Goal: Transaction & Acquisition: Purchase product/service

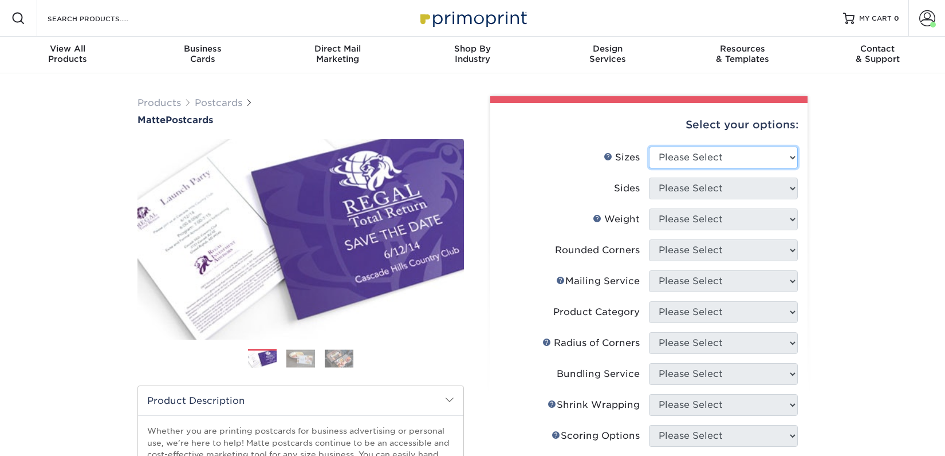
click at [672, 161] on select "Please Select 1.5" x 7" 2" x 4" 2" x 6" 2" x 7" 2" x 8" 2.12" x 5.5" 2.125" x 5…" at bounding box center [723, 158] width 149 height 22
select select "2.00x6.00"
click at [649, 147] on select "Please Select 1.5" x 7" 2" x 4" 2" x 6" 2" x 7" 2" x 8" 2.12" x 5.5" 2.125" x 5…" at bounding box center [723, 158] width 149 height 22
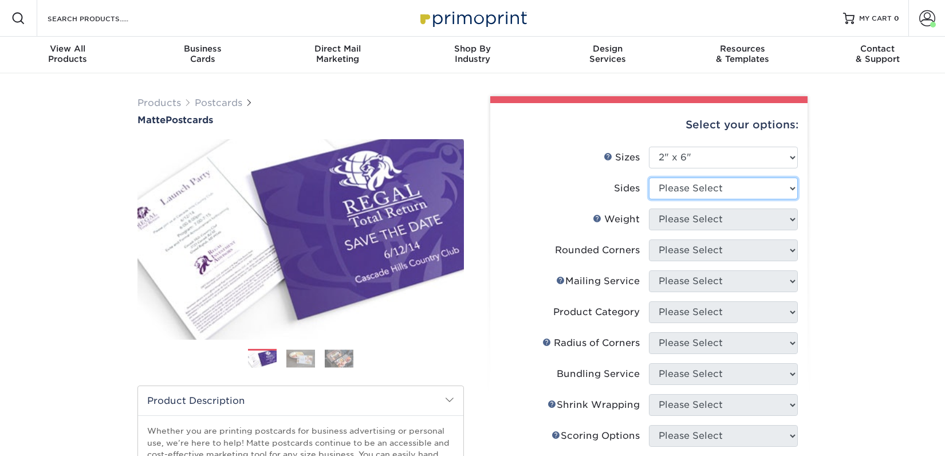
click at [674, 193] on select "Please Select Print Both Sides Print Front Only" at bounding box center [723, 189] width 149 height 22
select select "13abbda7-1d64-4f25-8bb2-c179b224825d"
click at [649, 178] on select "Please Select Print Both Sides Print Front Only" at bounding box center [723, 189] width 149 height 22
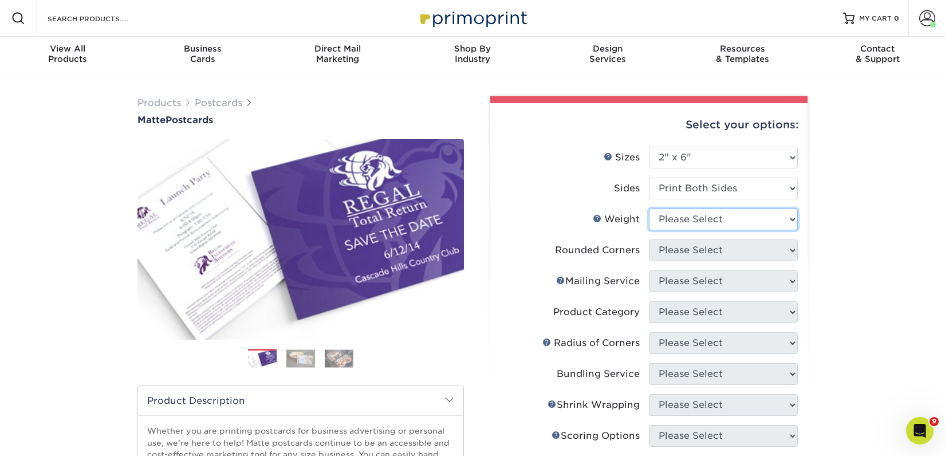
click at [690, 221] on select "Please Select 14PT 16PT" at bounding box center [723, 219] width 149 height 22
select select "14PT"
click at [649, 208] on select "Please Select 14PT 16PT" at bounding box center [723, 219] width 149 height 22
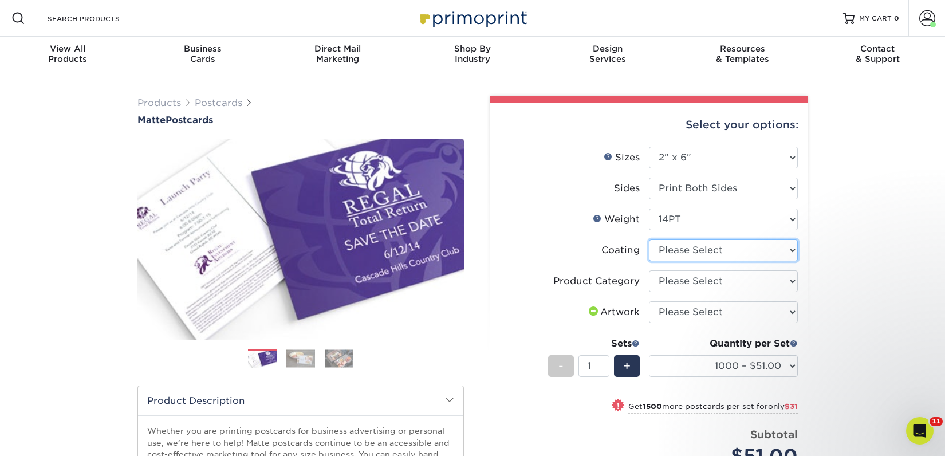
click at [680, 250] on select at bounding box center [723, 250] width 149 height 22
select select "121bb7b5-3b4d-429f-bd8d-bbf80e953313"
click at [649, 239] on select at bounding box center [723, 250] width 149 height 22
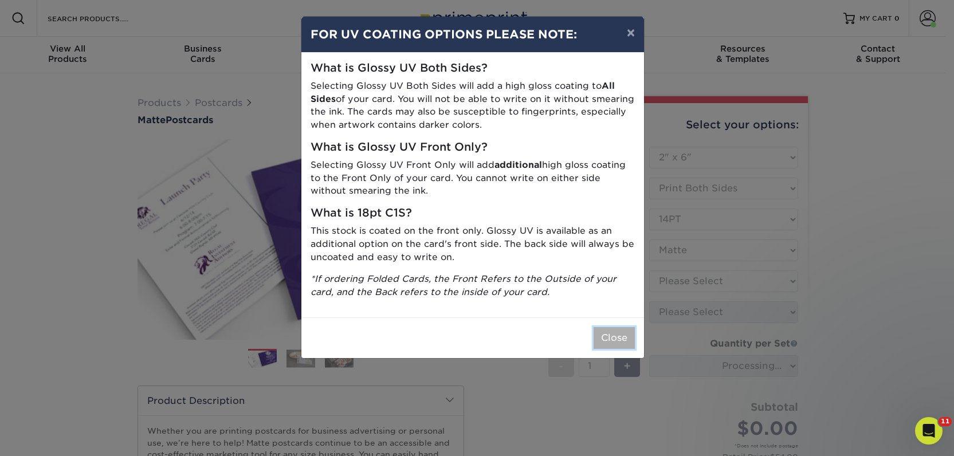
click at [626, 331] on button "Close" at bounding box center [613, 338] width 41 height 22
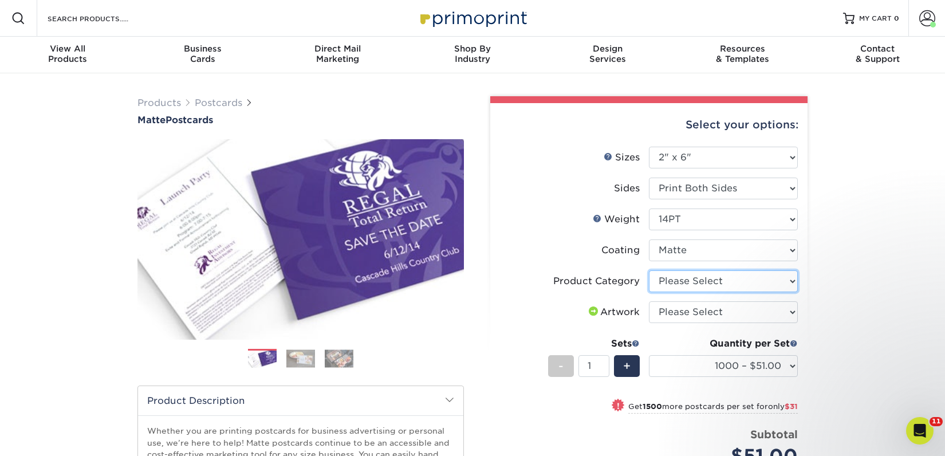
click at [673, 282] on select "Please Select Postcards" at bounding box center [723, 281] width 149 height 22
select select "9b7272e0-d6c8-4c3c-8e97-d3a1bcdab858"
click at [649, 270] on select "Please Select Postcards" at bounding box center [723, 281] width 149 height 22
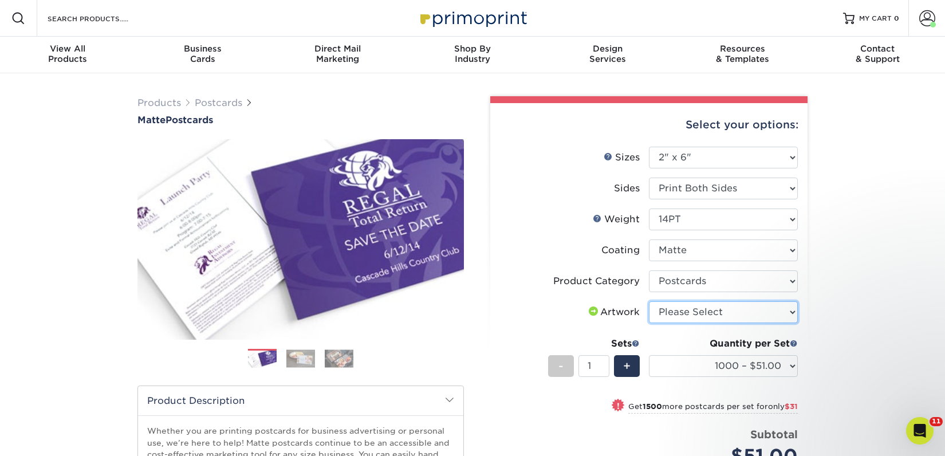
click at [674, 312] on select "Please Select I will upload files I need a design - $150" at bounding box center [723, 312] width 149 height 22
select select "upload"
click at [649, 301] on select "Please Select I will upload files I need a design - $150" at bounding box center [723, 312] width 149 height 22
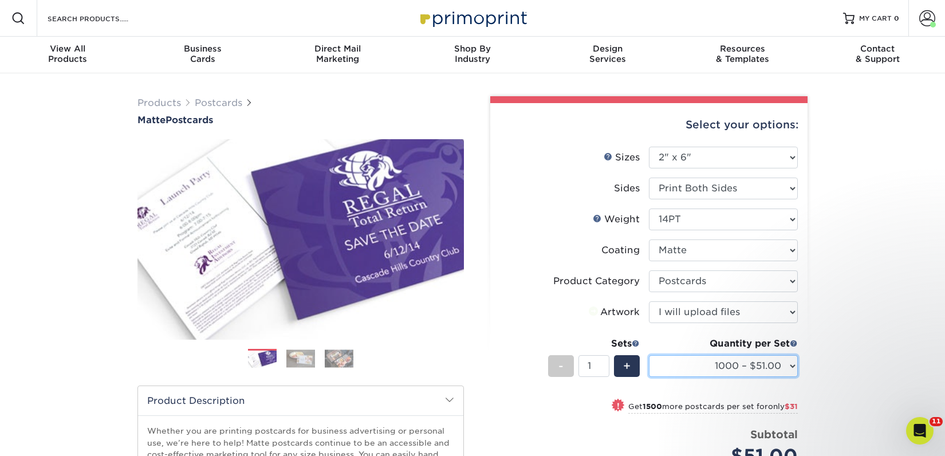
click at [678, 371] on select "1000 – $51.00 2500 – $82.00 5000 – $123.00 10000 – $234.00 15000 – $344.00 2000…" at bounding box center [723, 366] width 149 height 22
click at [718, 364] on select "1000 – $51.00 2500 – $82.00 5000 – $123.00 10000 – $234.00 15000 – $344.00 2000…" at bounding box center [723, 366] width 149 height 22
select select "2500 – $82.00"
click at [649, 355] on select "1000 – $51.00 2500 – $82.00 5000 – $123.00 10000 – $234.00 15000 – $344.00 2000…" at bounding box center [723, 366] width 149 height 22
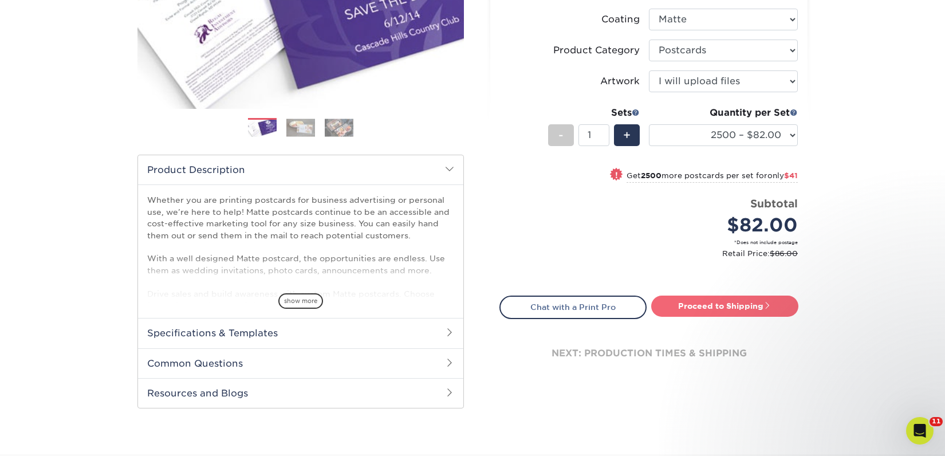
click at [684, 304] on link "Proceed to Shipping" at bounding box center [724, 306] width 147 height 21
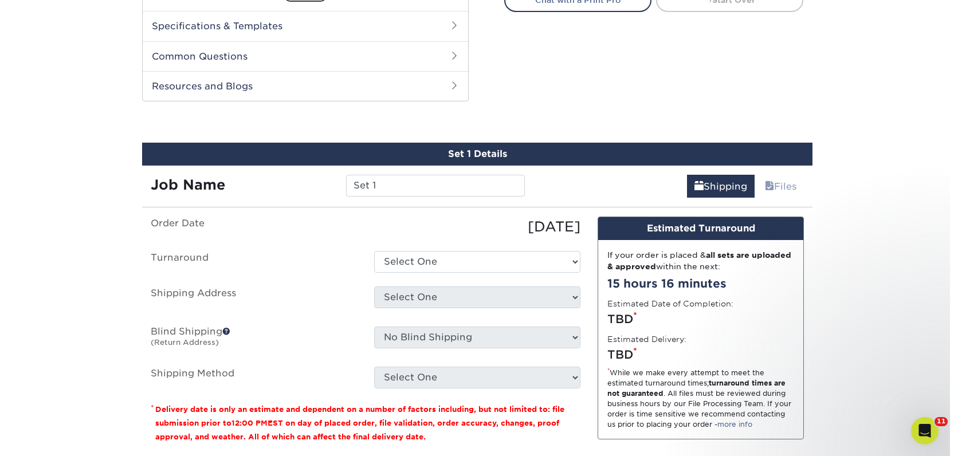
scroll to position [583, 0]
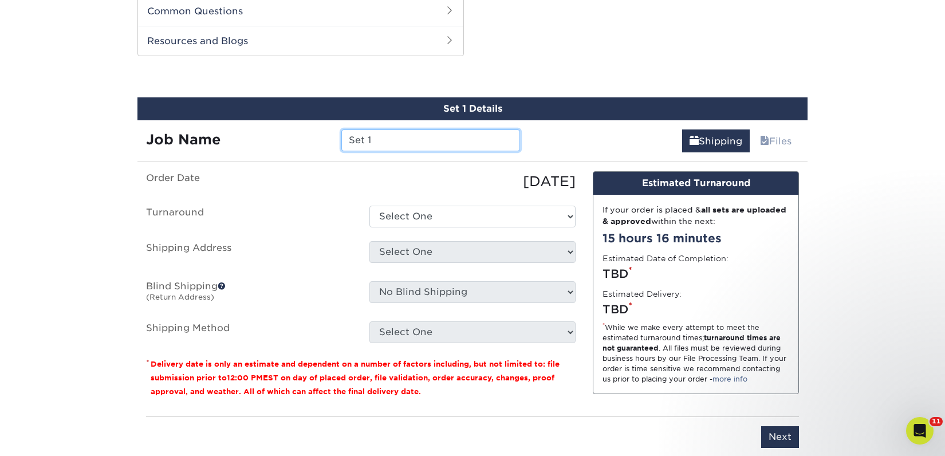
click at [404, 139] on input "Set 1" at bounding box center [430, 140] width 178 height 22
paste input "Left on Read"
type input "Left on Read"
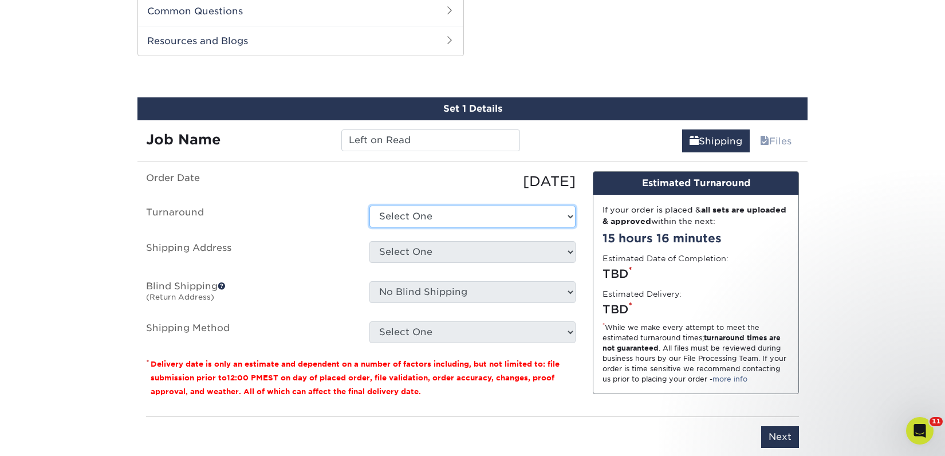
click at [420, 215] on select "Select One 2-4 Business Days 2 Day Next Business Day" at bounding box center [472, 217] width 206 height 22
select select "23bed37c-fa74-46a4-afc9-d3c3160655ce"
click at [369, 206] on select "Select One 2-4 Business Days 2 Day Next Business Day" at bounding box center [472, 217] width 206 height 22
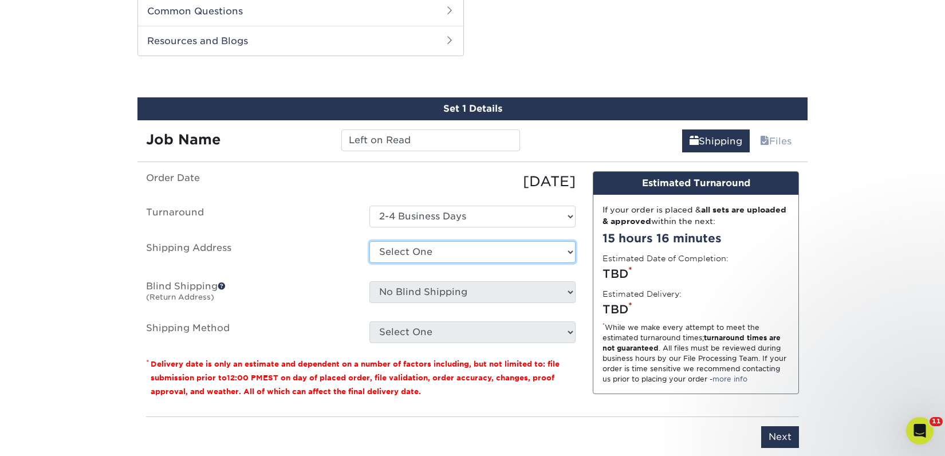
click at [393, 251] on select "Select One 2nd Floor Convention Center A Better [DATE] Books & Boutique A Good …" at bounding box center [472, 252] width 206 height 22
click at [391, 256] on select "Select One 2nd Floor Convention Center A Better [DATE] Books & Boutique A Good …" at bounding box center [472, 252] width 206 height 22
select select "newaddress"
click at [369, 241] on select "Select One 2nd Floor Convention Center A Better [DATE] Books & Boutique A Good …" at bounding box center [472, 252] width 206 height 22
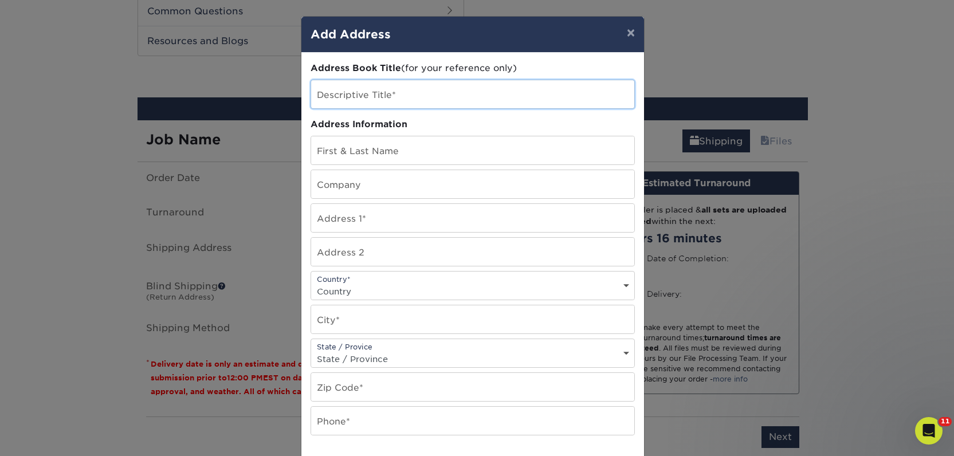
click at [380, 86] on input "text" at bounding box center [472, 94] width 323 height 28
paste input "Left on Read"
type input "Left on Read"
click at [353, 192] on input "text" at bounding box center [472, 184] width 323 height 28
paste input "Left on Read"
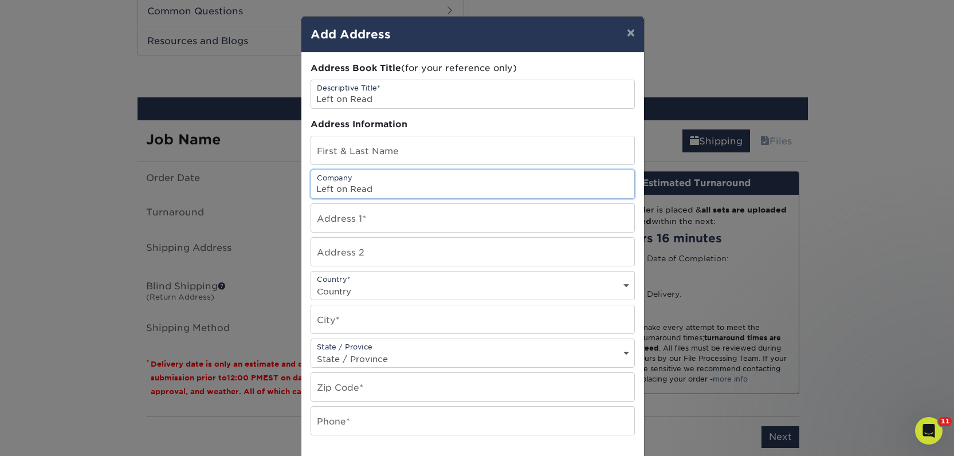
type input "Left on Read"
click at [343, 145] on input "text" at bounding box center [472, 150] width 323 height 28
paste input "[PERSON_NAME] [PERSON_NAME]"
type input "[PERSON_NAME] [PERSON_NAME]"
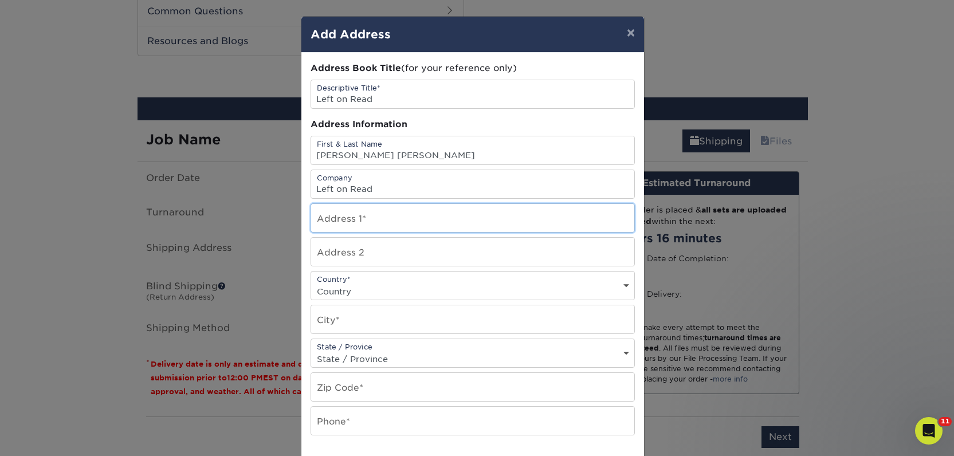
click at [343, 221] on input "text" at bounding box center [472, 218] width 323 height 28
paste input "[STREET_ADDRESS]"
type input "[STREET_ADDRESS]"
click at [348, 292] on select "Country [GEOGRAPHIC_DATA] [GEOGRAPHIC_DATA] ----------------------------- [GEOG…" at bounding box center [472, 291] width 323 height 17
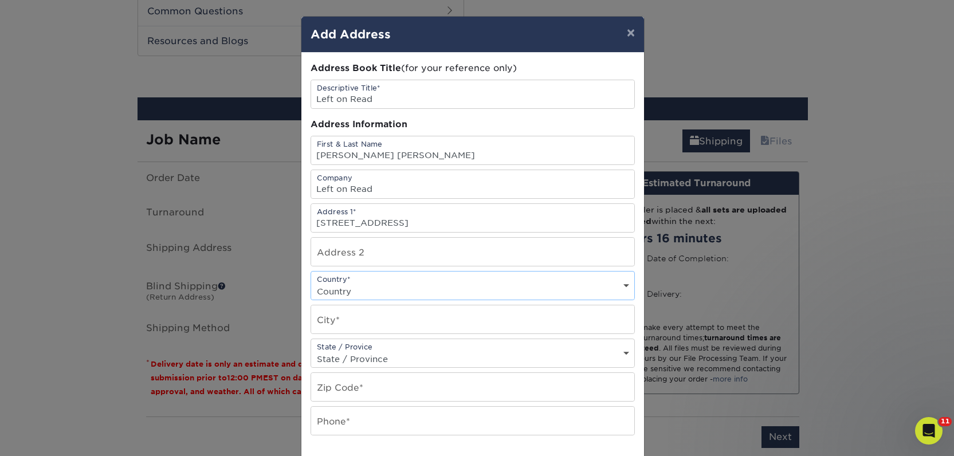
select select "US"
click at [311, 283] on select "Country [GEOGRAPHIC_DATA] [GEOGRAPHIC_DATA] ----------------------------- [GEOG…" at bounding box center [472, 291] width 323 height 17
click at [331, 324] on input "text" at bounding box center [472, 319] width 323 height 28
paste input "[GEOGRAPHIC_DATA]"
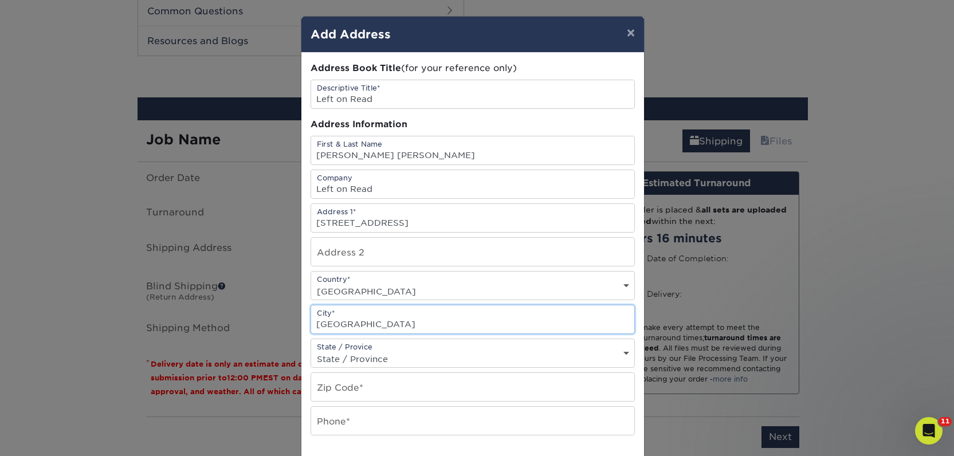
type input "[GEOGRAPHIC_DATA]"
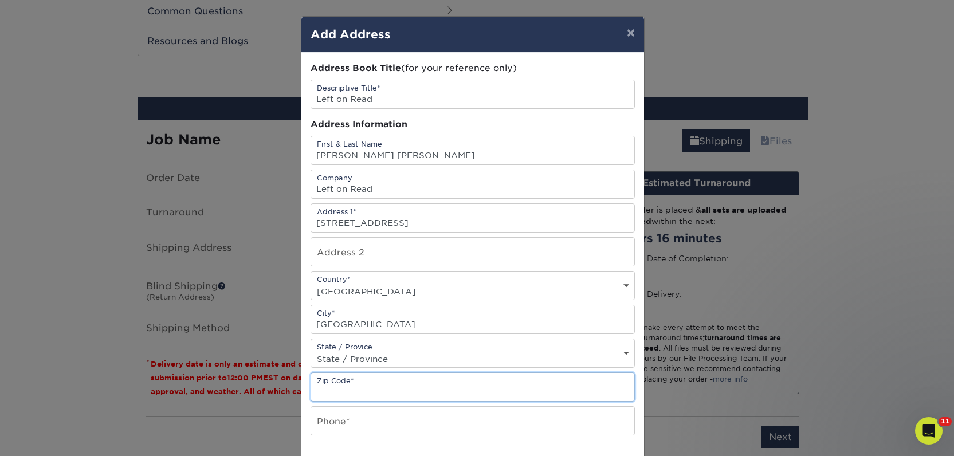
click at [332, 387] on input "text" at bounding box center [472, 387] width 323 height 28
paste input "67219"
type input "67219"
click at [359, 421] on input "text" at bounding box center [472, 421] width 323 height 28
type input "4257367064"
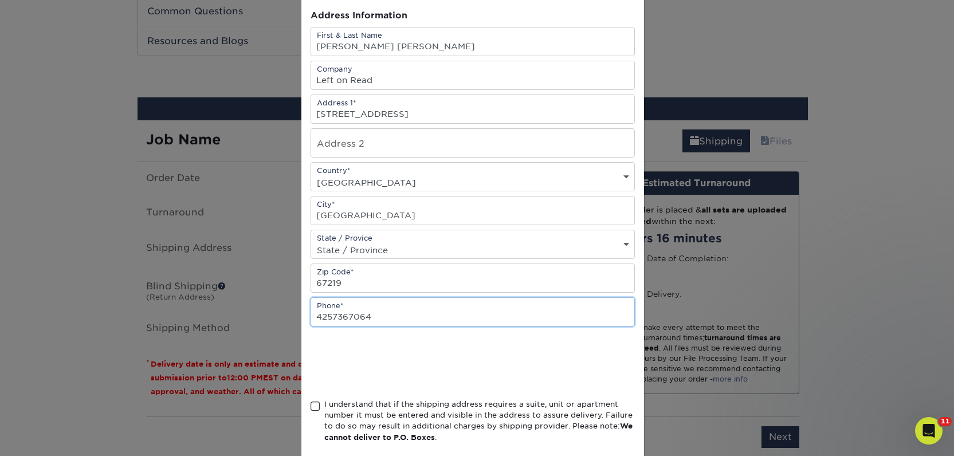
scroll to position [111, 0]
click at [352, 411] on div "I understand that if the shipping address requires a suite, unit or apartment n…" at bounding box center [479, 419] width 310 height 45
click at [0, 0] on input "I understand that if the shipping address requires a suite, unit or apartment n…" at bounding box center [0, 0] width 0 height 0
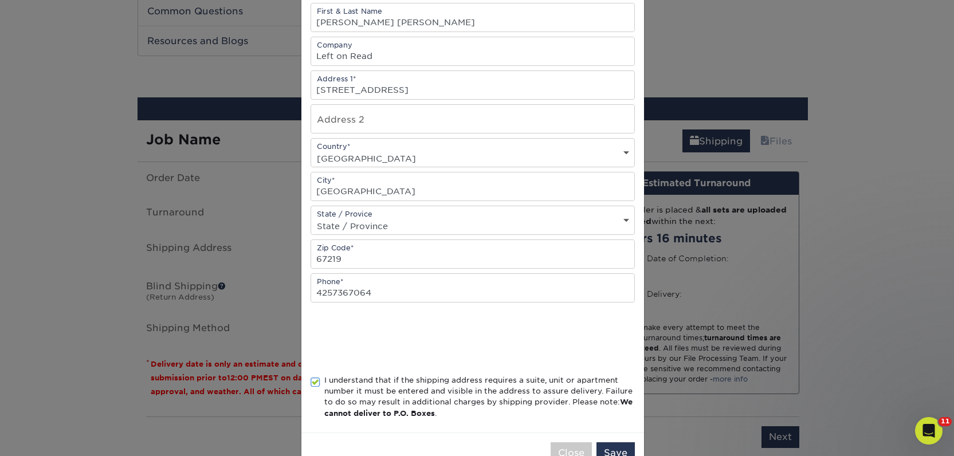
scroll to position [167, 0]
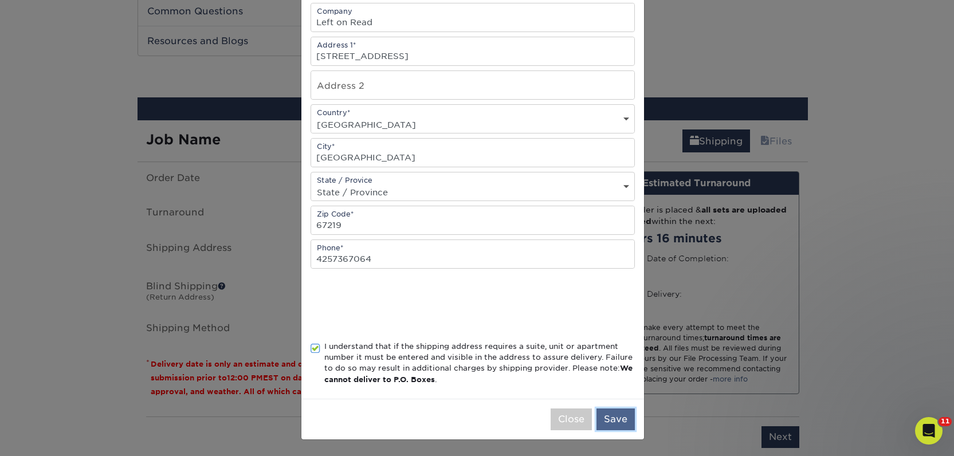
click at [612, 420] on button "Save" at bounding box center [615, 419] width 38 height 22
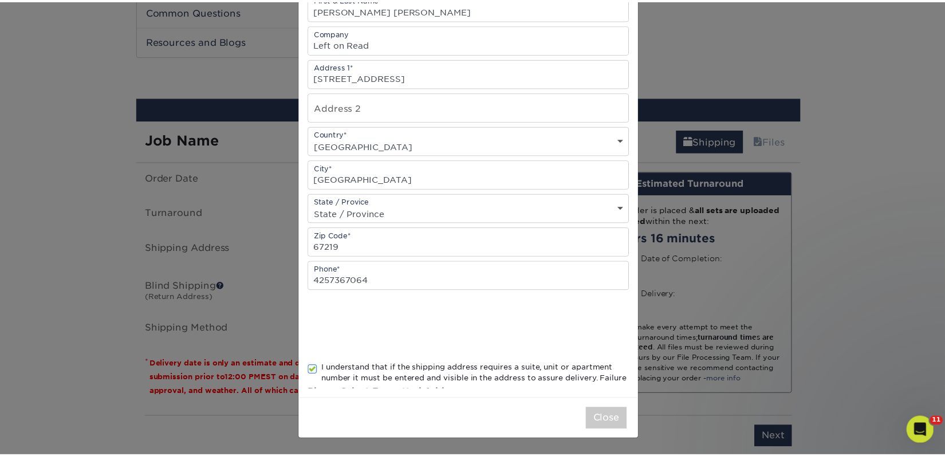
scroll to position [0, 0]
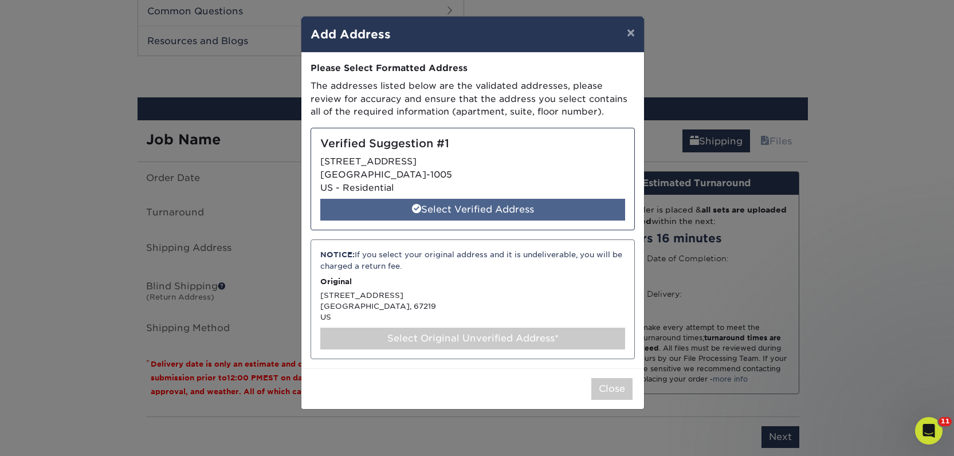
click at [489, 203] on div "Select Verified Address" at bounding box center [472, 210] width 305 height 22
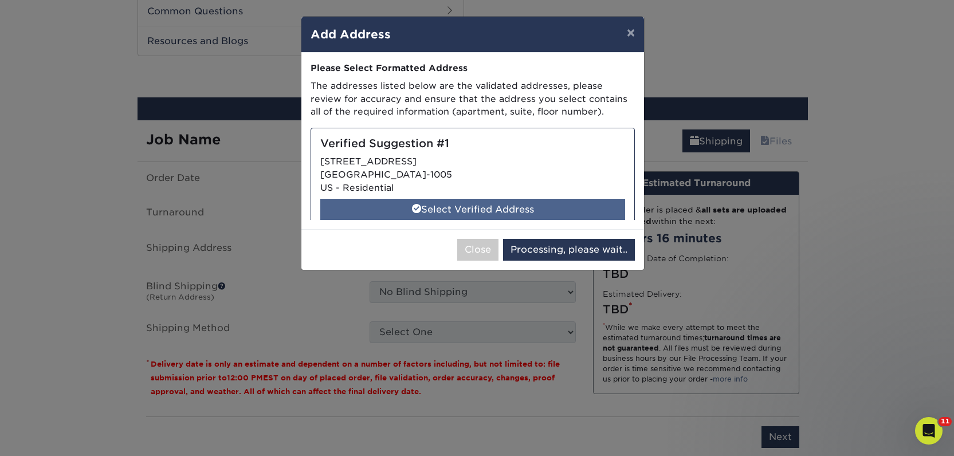
select select "285800"
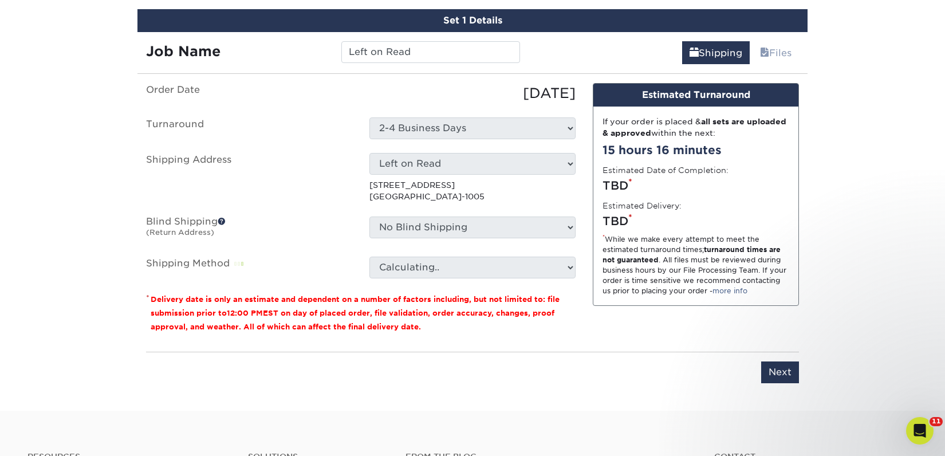
scroll to position [684, 0]
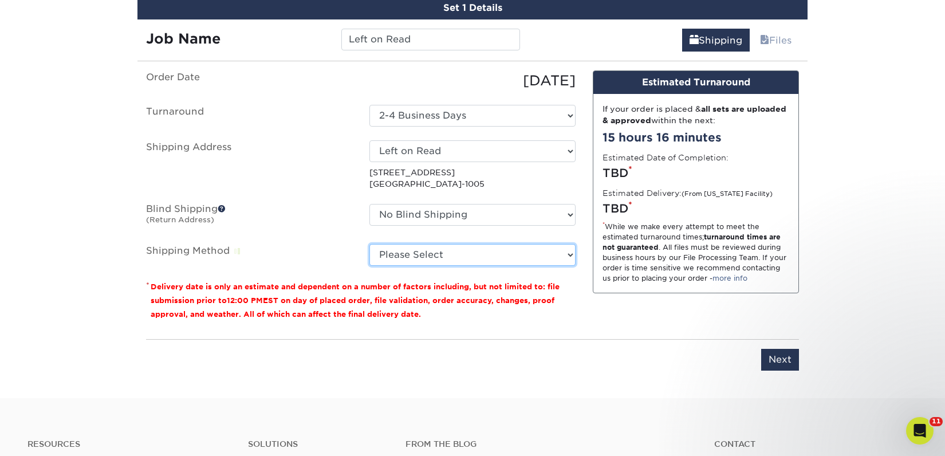
click at [496, 261] on select "Please Select Ground Shipping (+$26.86) 3 Day Shipping Service (+$40.10) 2 Day …" at bounding box center [472, 255] width 206 height 22
select select "03"
click at [369, 244] on select "Please Select Ground Shipping (+$26.86) 3 Day Shipping Service (+$40.10) 2 Day …" at bounding box center [472, 255] width 206 height 22
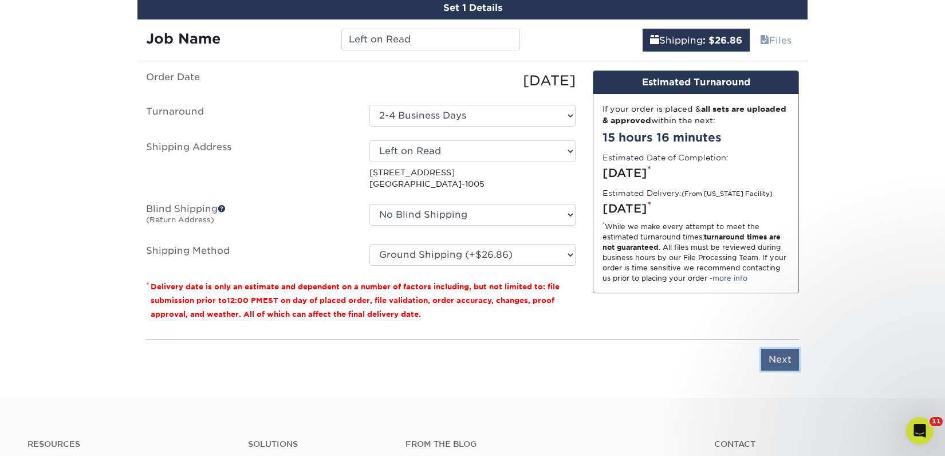
click at [778, 359] on input "Next" at bounding box center [780, 360] width 38 height 22
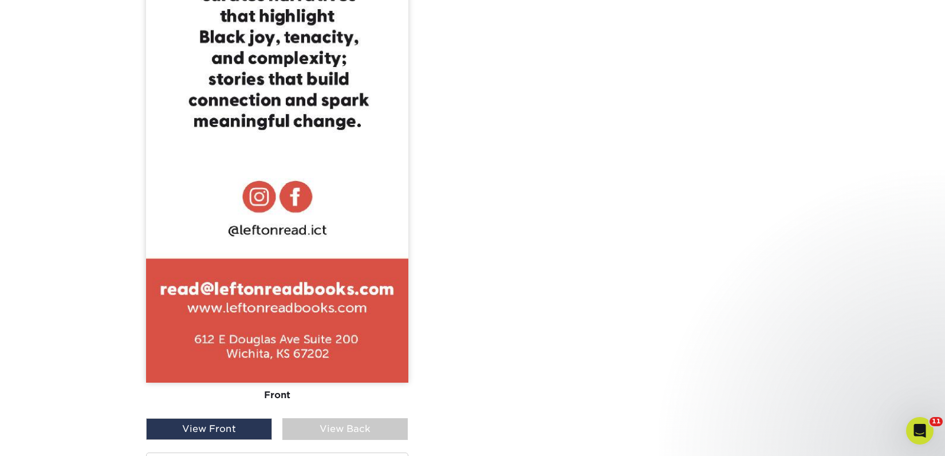
scroll to position [1309, 0]
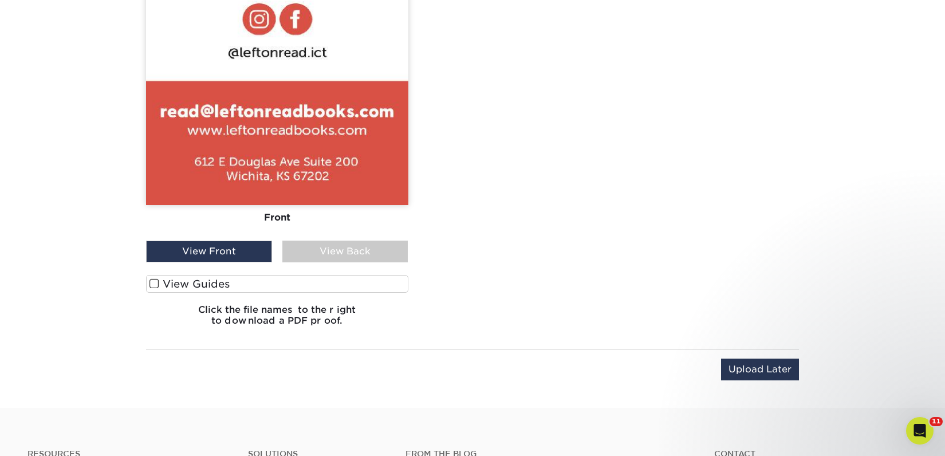
click at [257, 282] on label "View Guides" at bounding box center [277, 284] width 262 height 18
click at [0, 0] on input "View Guides" at bounding box center [0, 0] width 0 height 0
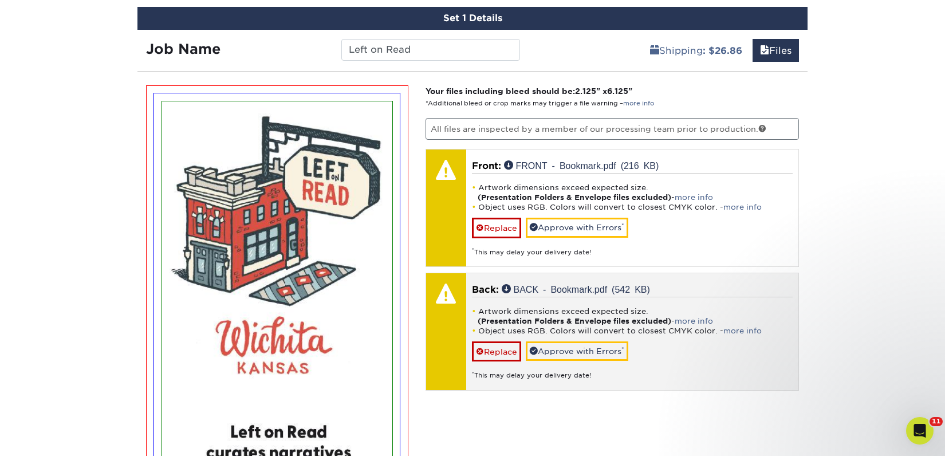
scroll to position [731, 0]
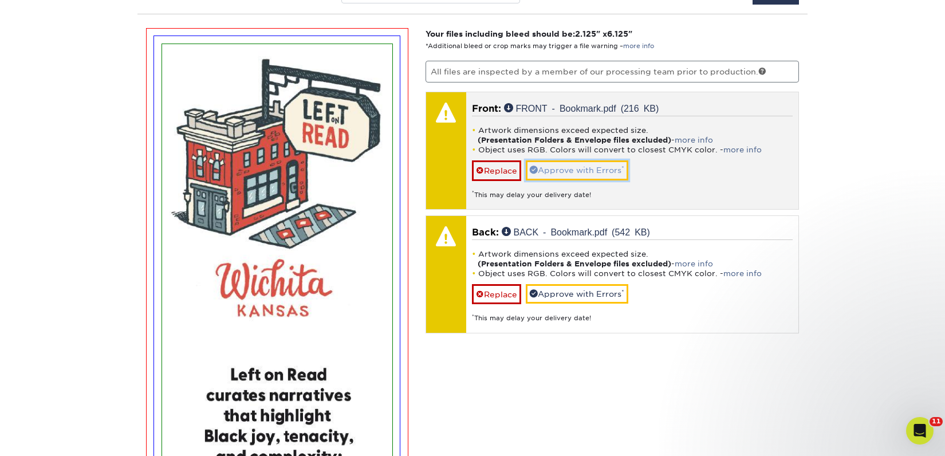
click at [548, 169] on link "Approve with Errors *" at bounding box center [577, 169] width 103 height 19
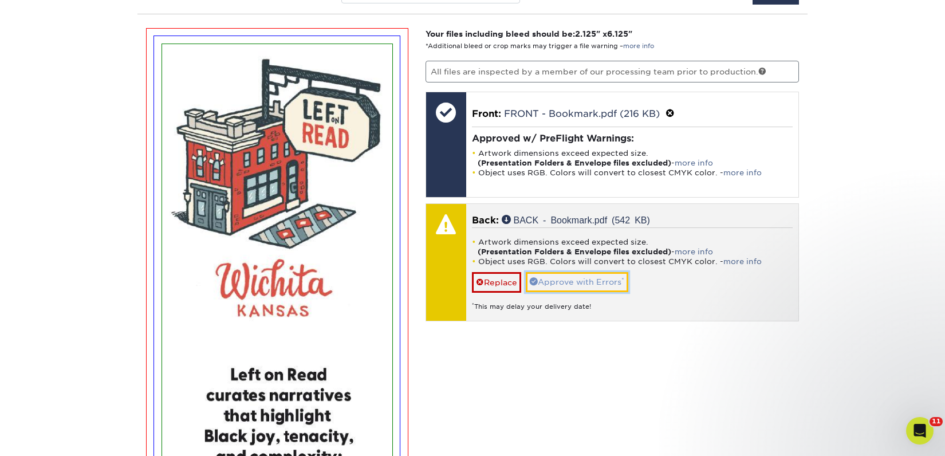
click at [551, 282] on link "Approve with Errors *" at bounding box center [577, 281] width 103 height 19
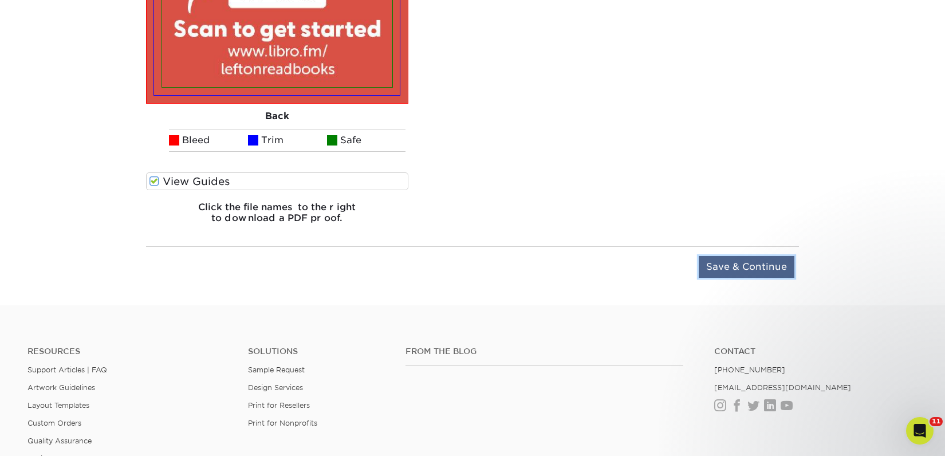
click at [747, 265] on input "Save & Continue" at bounding box center [747, 267] width 96 height 22
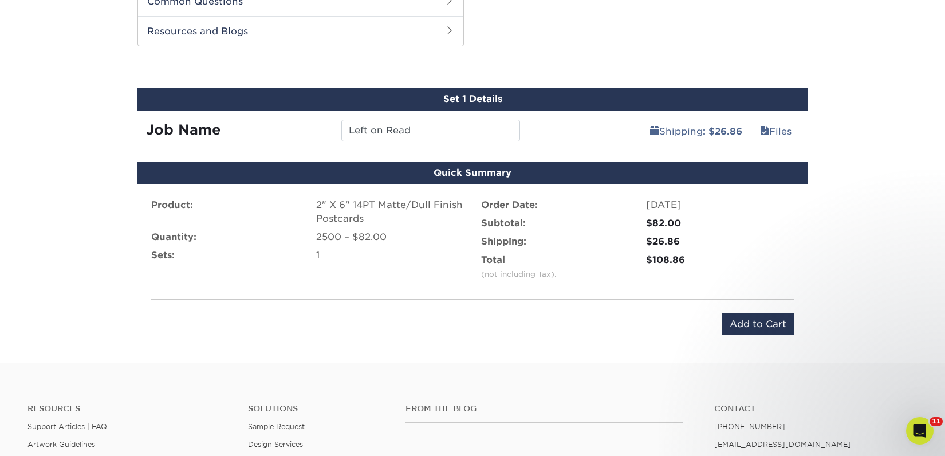
scroll to position [592, 0]
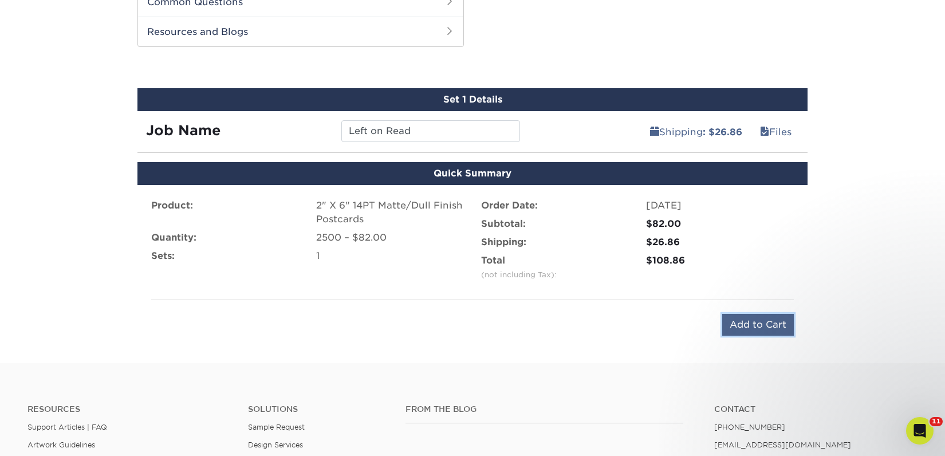
click at [746, 329] on input "Add to Cart" at bounding box center [758, 325] width 72 height 22
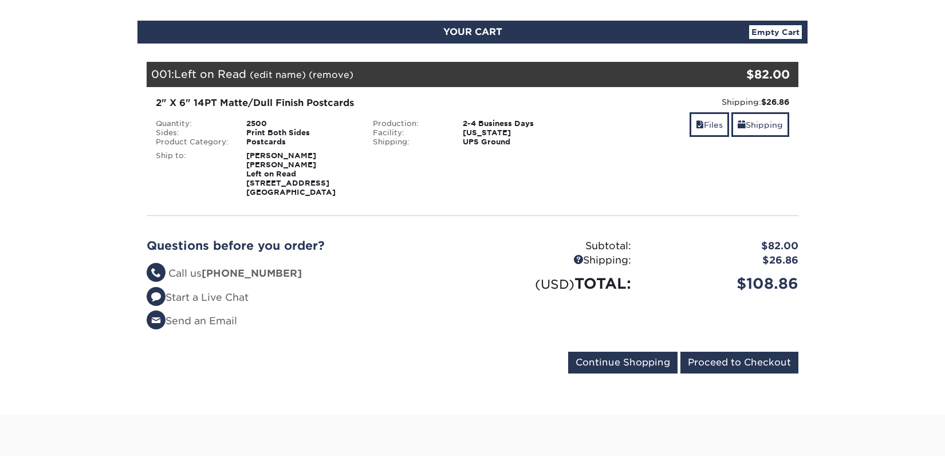
scroll to position [113, 0]
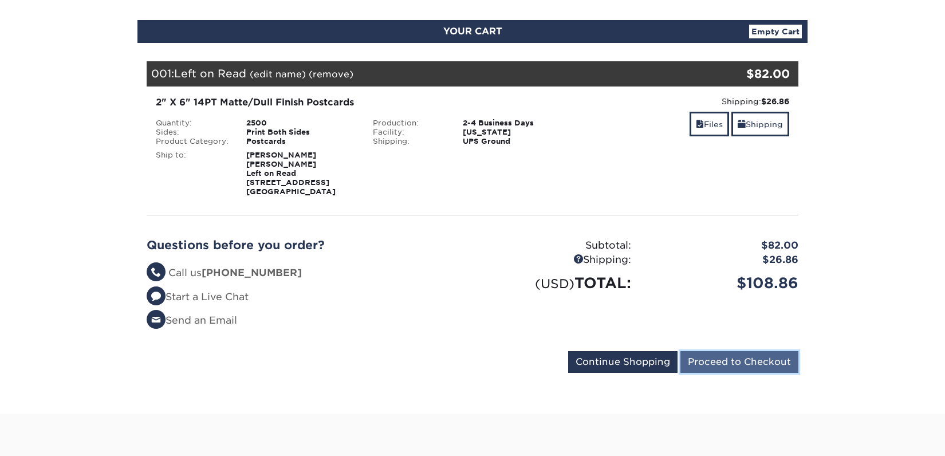
click at [707, 352] on input "Proceed to Checkout" at bounding box center [739, 362] width 118 height 22
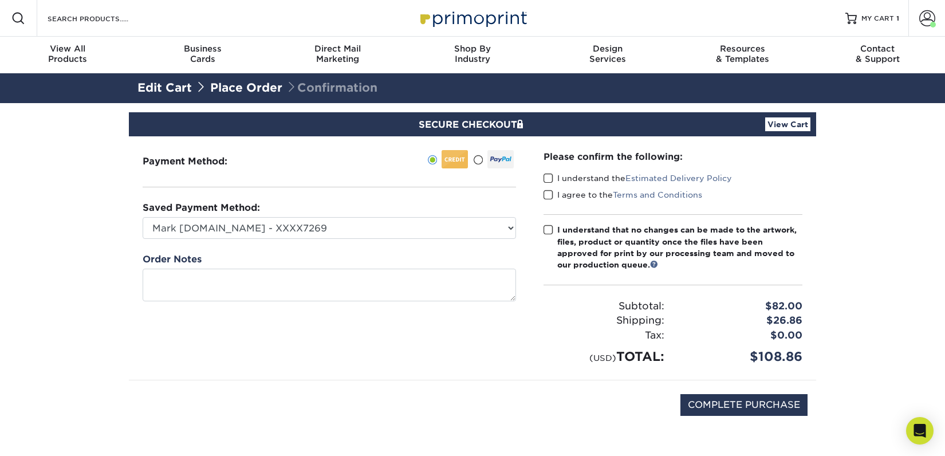
click at [623, 176] on label "I understand the Estimated Delivery Policy" at bounding box center [638, 177] width 188 height 11
click at [0, 0] on input "I understand the Estimated Delivery Policy" at bounding box center [0, 0] width 0 height 0
drag, startPoint x: 596, startPoint y: 190, endPoint x: 591, endPoint y: 218, distance: 29.1
click at [596, 190] on label "I agree to the Terms and Conditions" at bounding box center [623, 194] width 159 height 11
click at [0, 0] on input "I agree to the Terms and Conditions" at bounding box center [0, 0] width 0 height 0
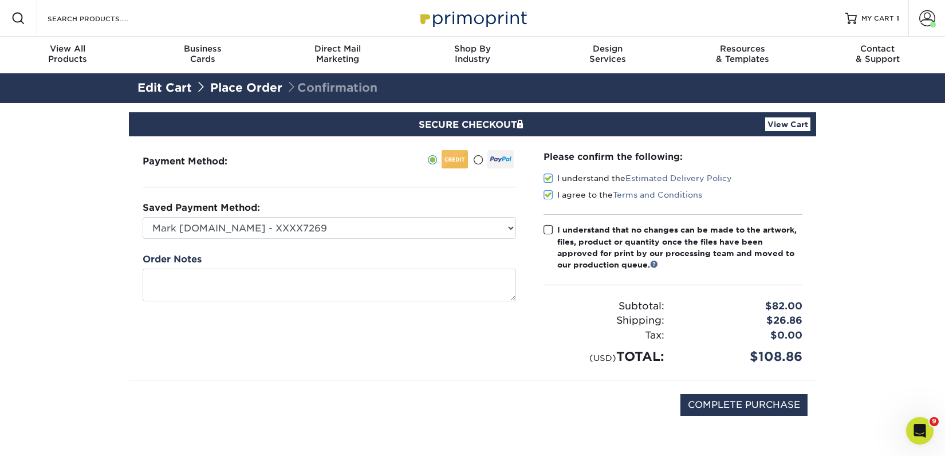
click at [591, 245] on div "I understand that no changes can be made to the artwork, files, product or quan…" at bounding box center [679, 247] width 245 height 47
click at [0, 0] on input "I understand that no changes can be made to the artwork, files, product or quan…" at bounding box center [0, 0] width 0 height 0
click at [705, 394] on input "COMPLETE PURCHASE" at bounding box center [743, 405] width 127 height 22
type input "PROCESSING, PLEASE WAIT..."
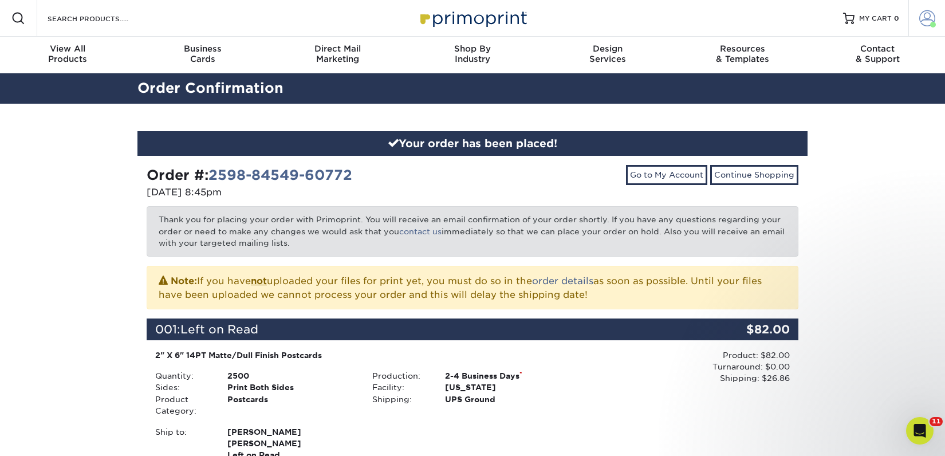
click at [920, 19] on span at bounding box center [927, 18] width 16 height 16
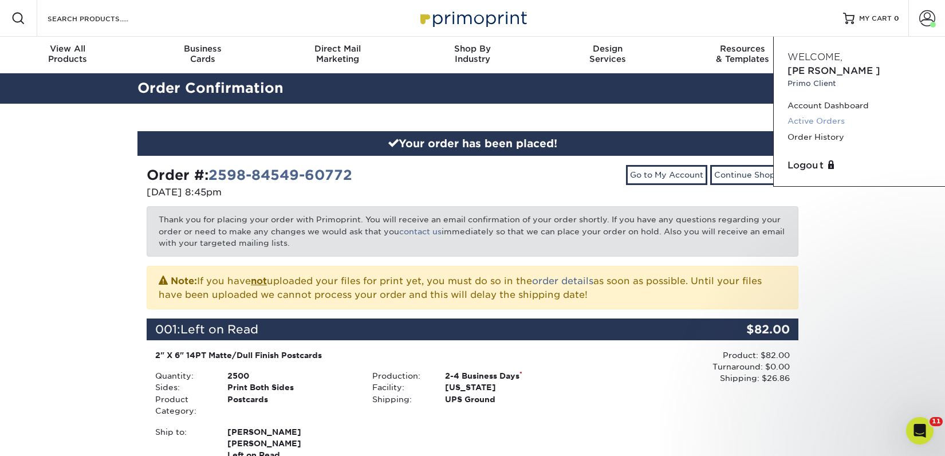
click at [839, 113] on link "Active Orders" at bounding box center [860, 120] width 144 height 15
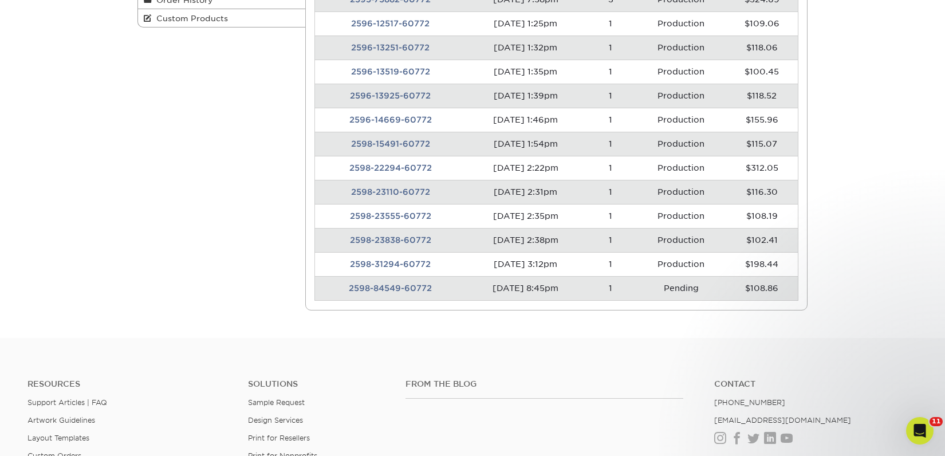
scroll to position [90, 0]
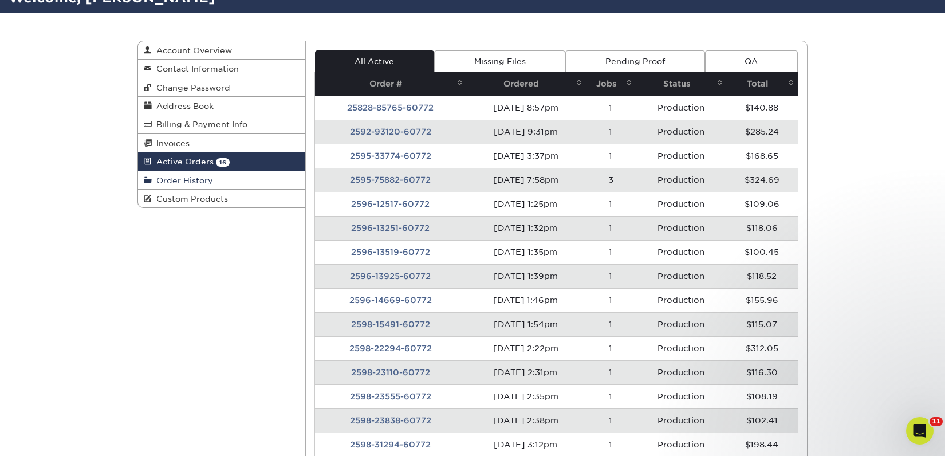
click at [196, 180] on span "Order History" at bounding box center [182, 180] width 61 height 9
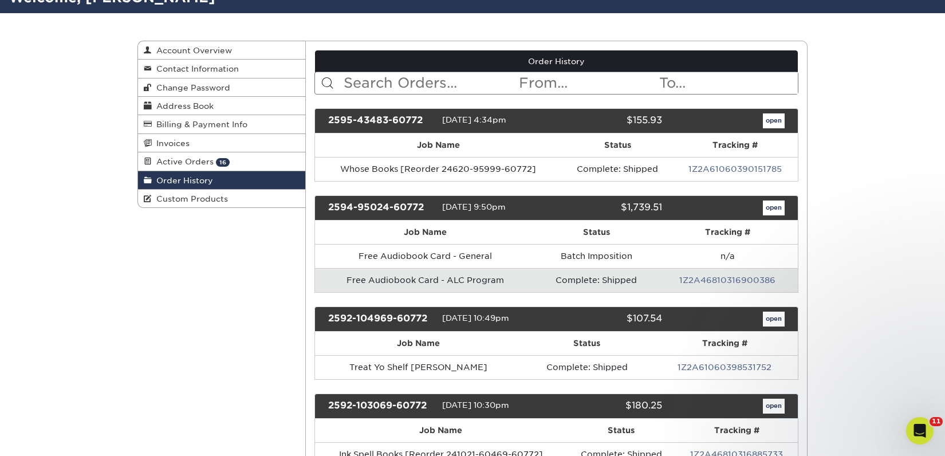
click at [420, 85] on input "text" at bounding box center [431, 83] width 176 height 22
type input "charlie's"
